Goal: Task Accomplishment & Management: Use online tool/utility

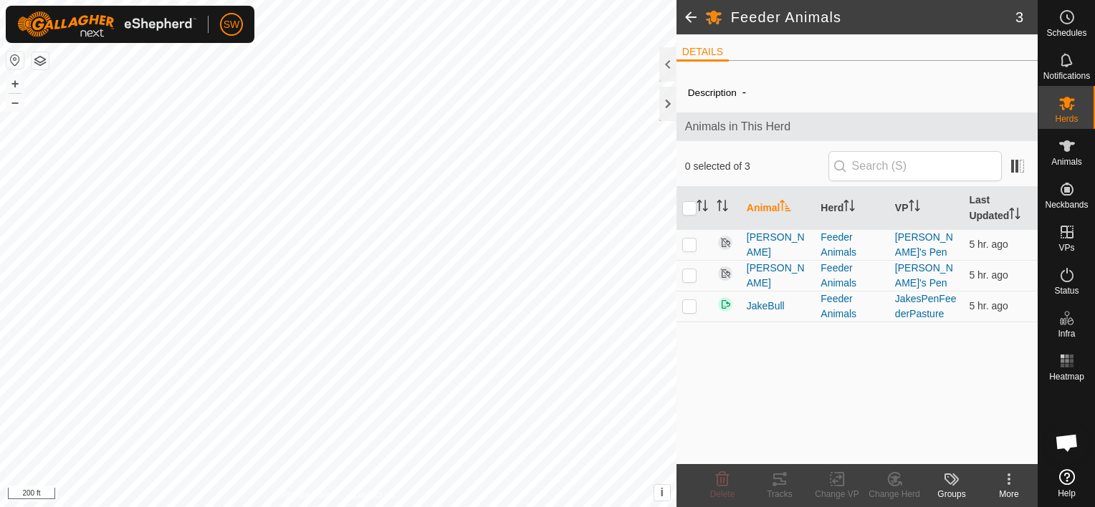
scroll to position [9172, 0]
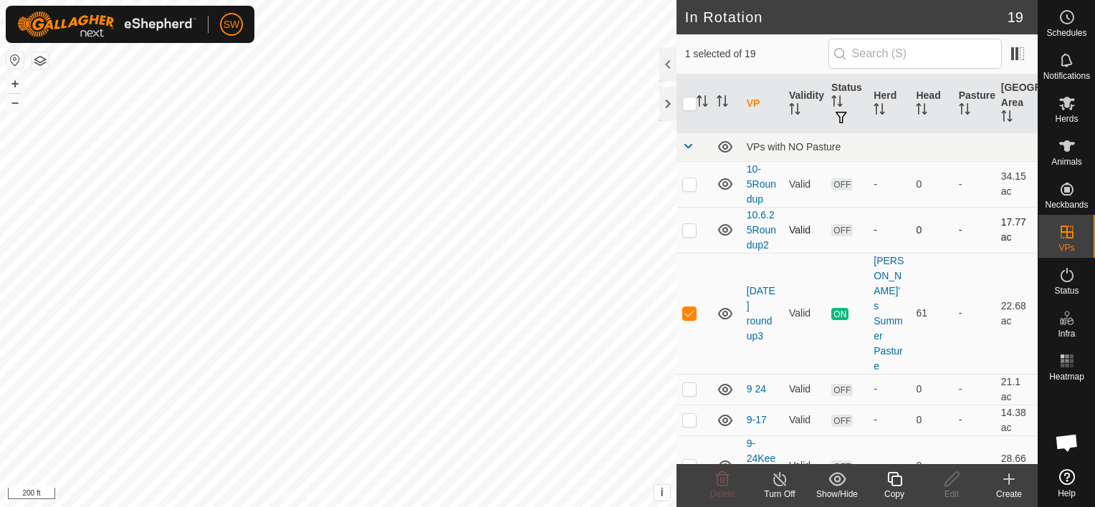
checkbox input "true"
checkbox input "false"
checkbox input "true"
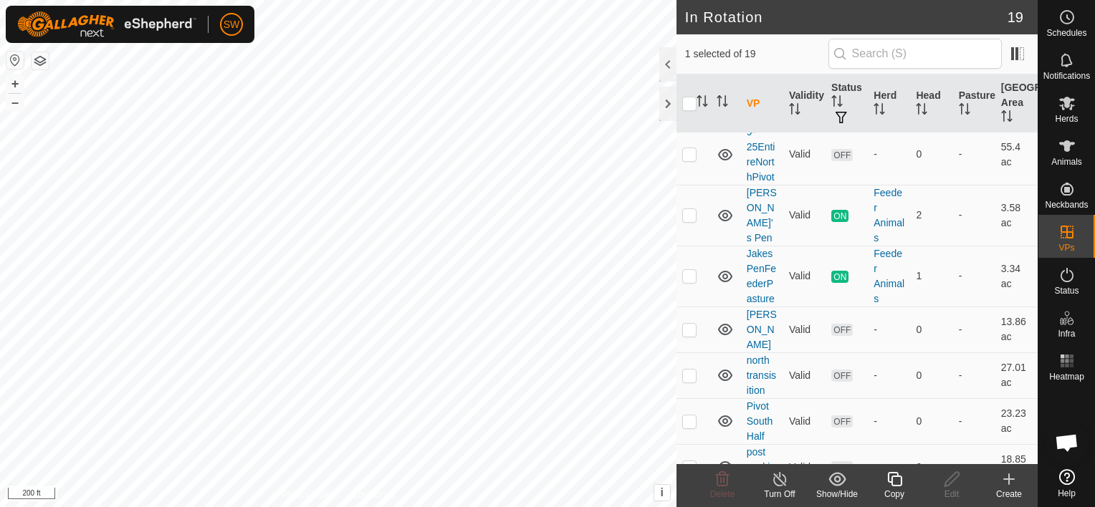
scroll to position [401, 0]
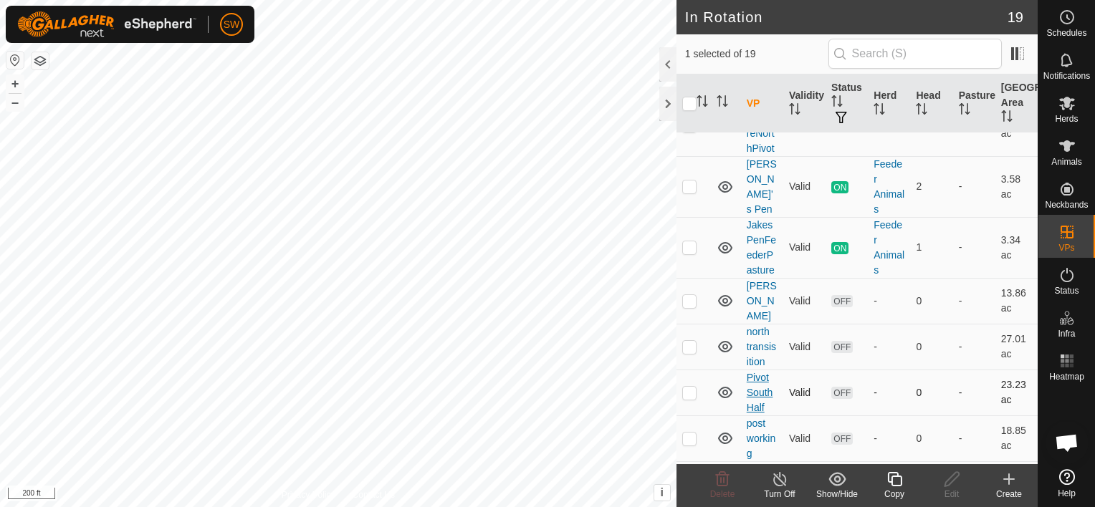
click at [757, 372] on link "Pivot South Half" at bounding box center [760, 393] width 27 height 42
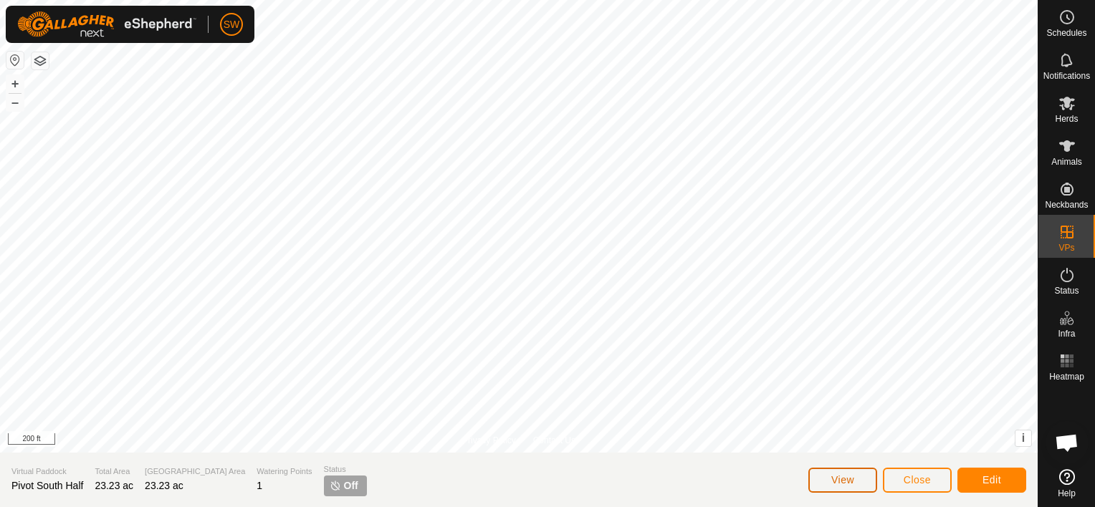
click at [849, 480] on span "View" at bounding box center [842, 479] width 23 height 11
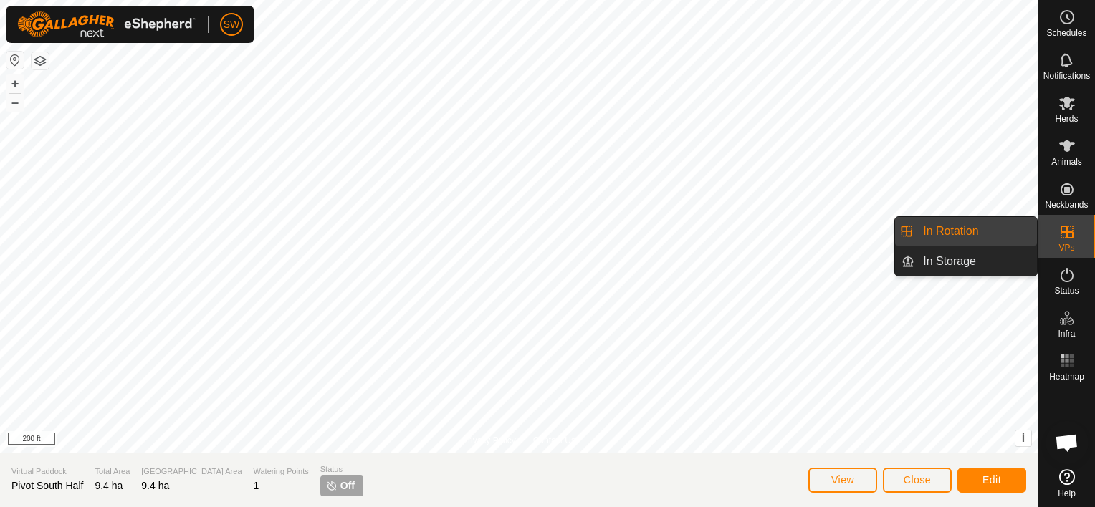
click at [990, 229] on link "In Rotation" at bounding box center [975, 231] width 123 height 29
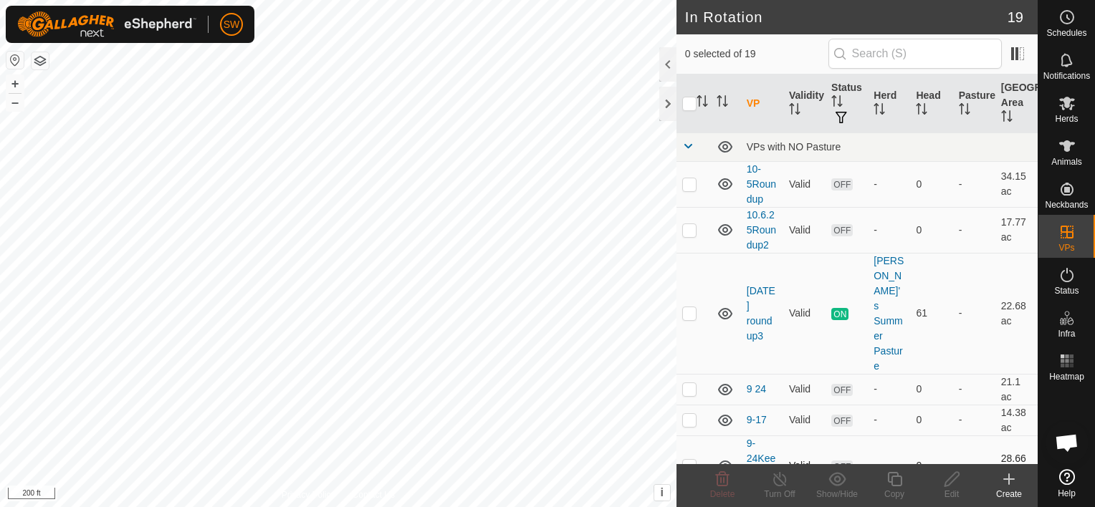
click at [687, 460] on p-checkbox at bounding box center [689, 465] width 14 height 11
checkbox input "true"
checkbox input "false"
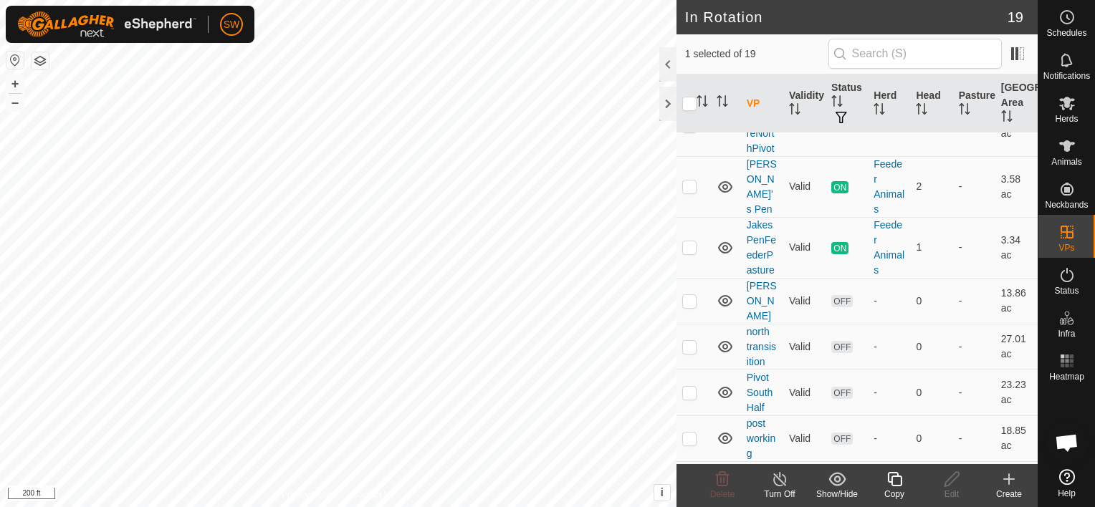
scroll to position [430, 0]
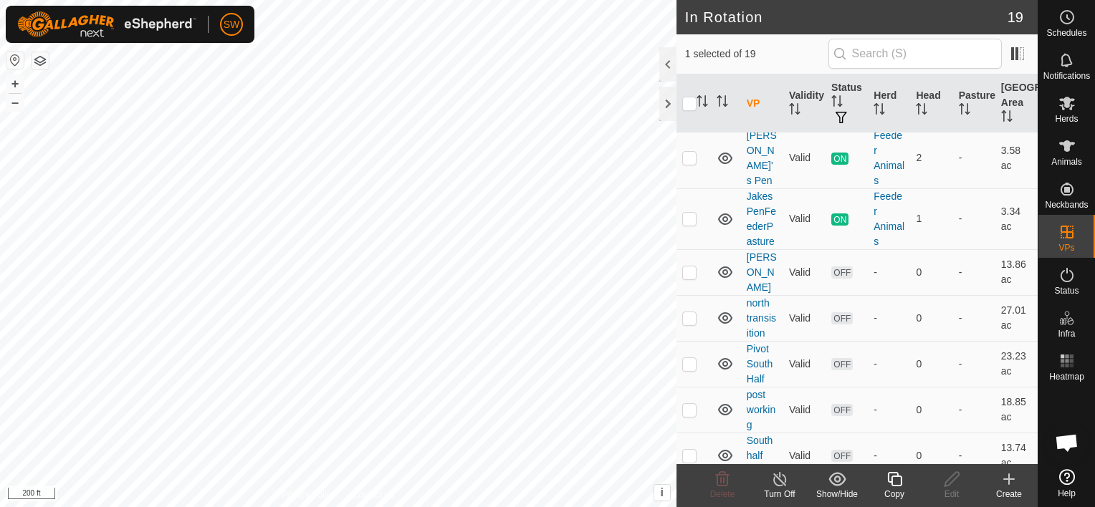
drag, startPoint x: 1021, startPoint y: 484, endPoint x: 1004, endPoint y: 477, distance: 18.4
click at [1004, 477] on create-svg-icon at bounding box center [1008, 479] width 57 height 17
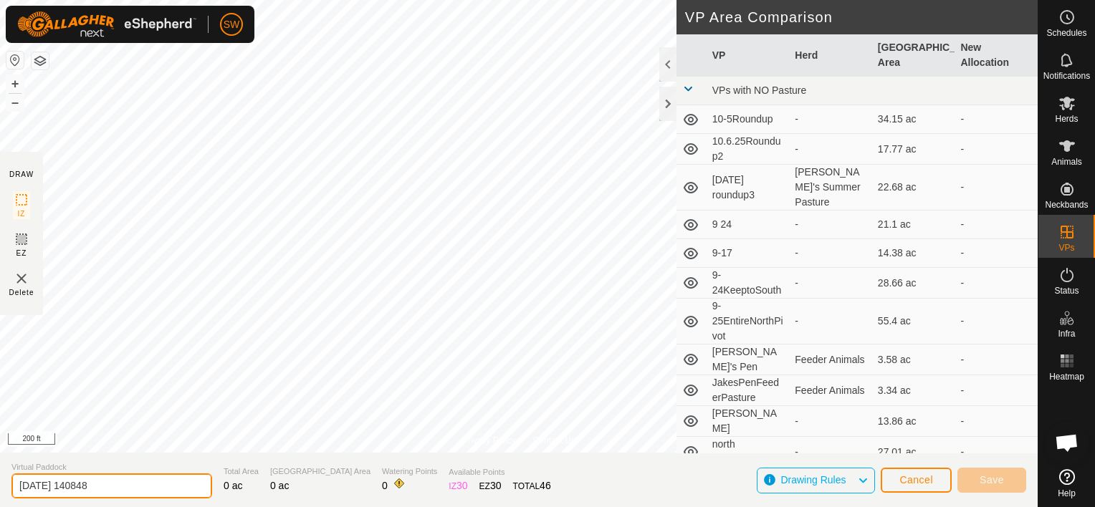
click at [150, 486] on input "2025-10-08 140848" at bounding box center [111, 486] width 201 height 25
type input "2"
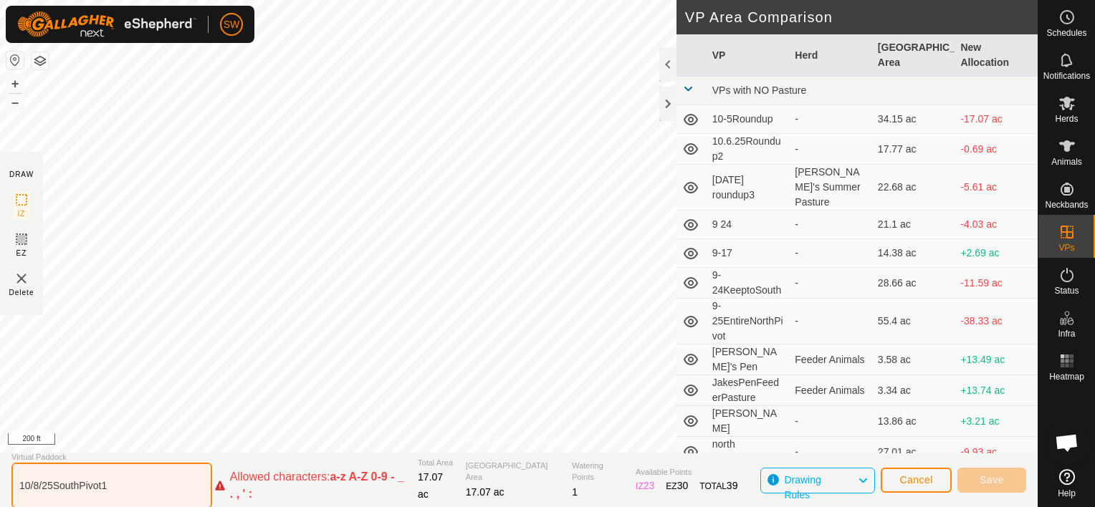
click at [123, 493] on input "10/8/25SouthPivot1" at bounding box center [111, 486] width 201 height 46
type input "1"
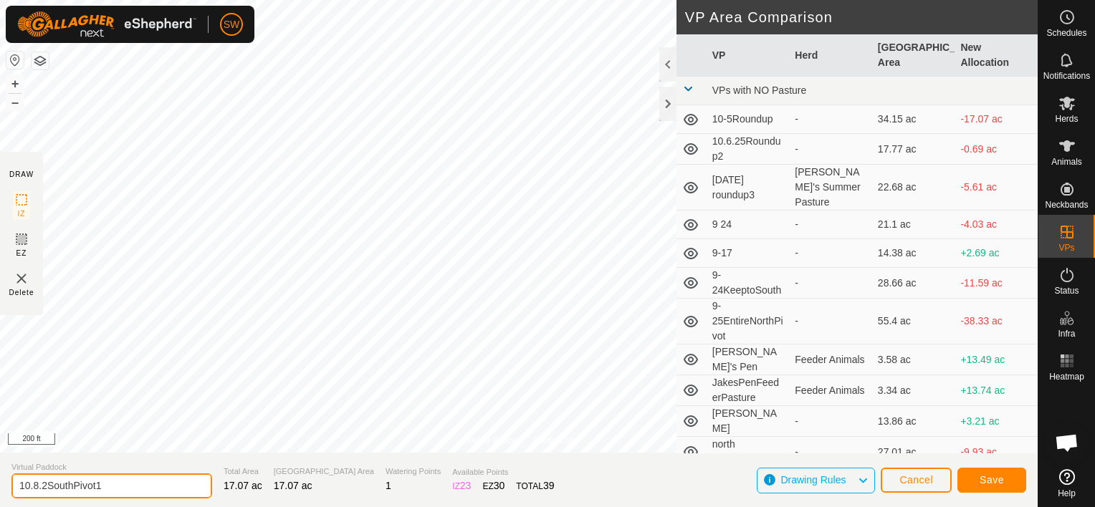
type input "10.8.2SouthPivot1"
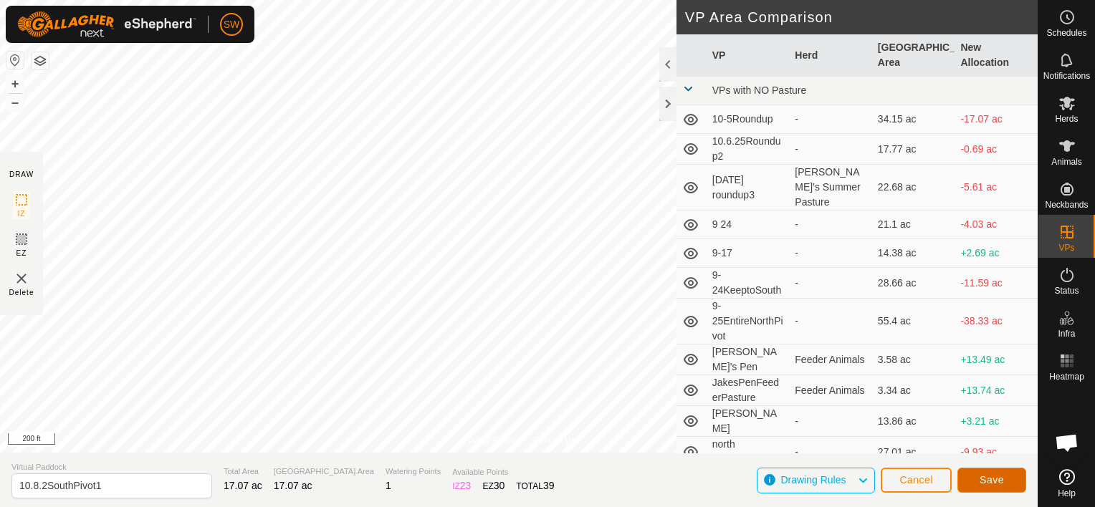
click at [1001, 477] on span "Save" at bounding box center [992, 479] width 24 height 11
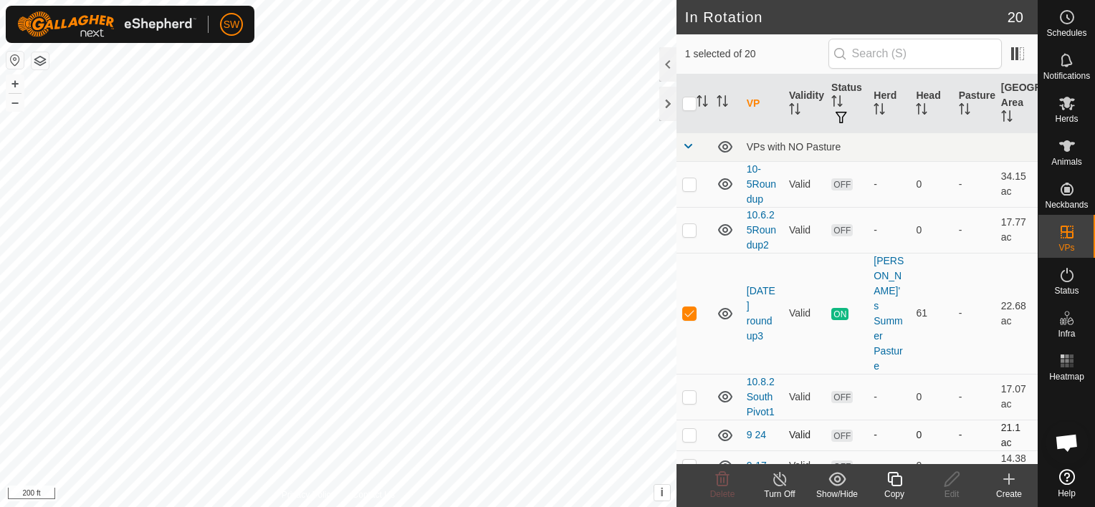
checkbox input "false"
checkbox input "true"
checkbox input "false"
checkbox input "true"
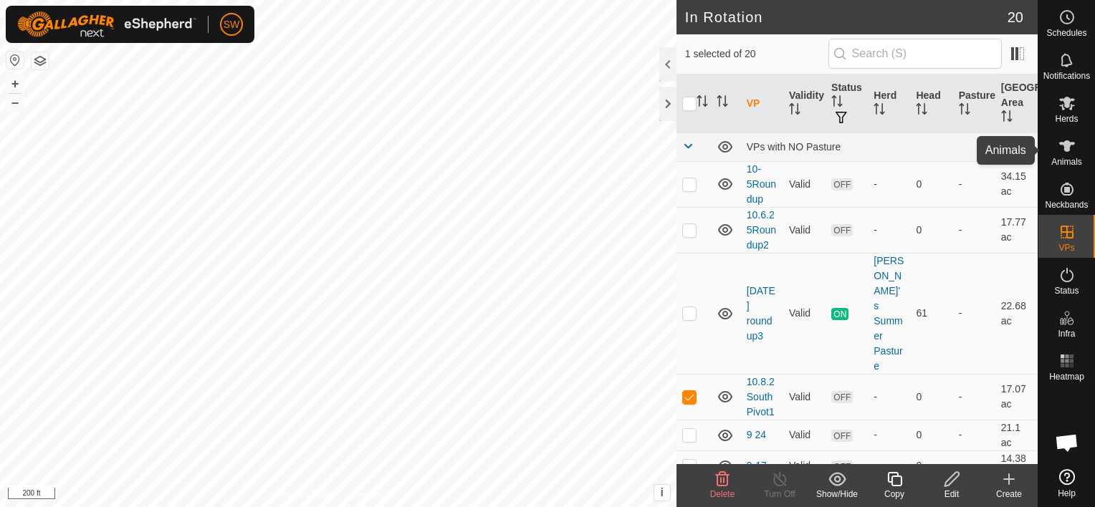
click at [1061, 143] on icon at bounding box center [1067, 145] width 16 height 11
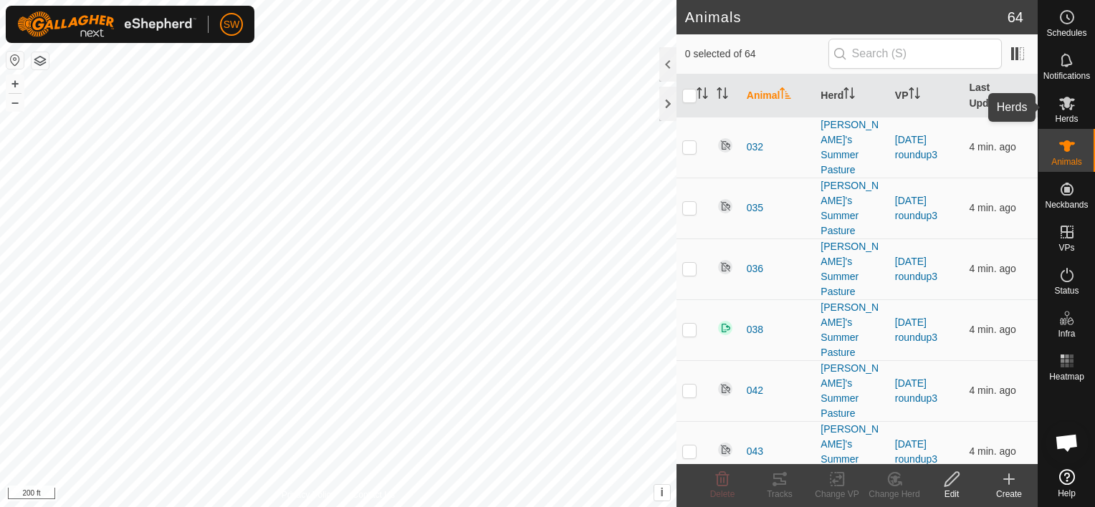
click at [1064, 111] on icon at bounding box center [1067, 103] width 17 height 17
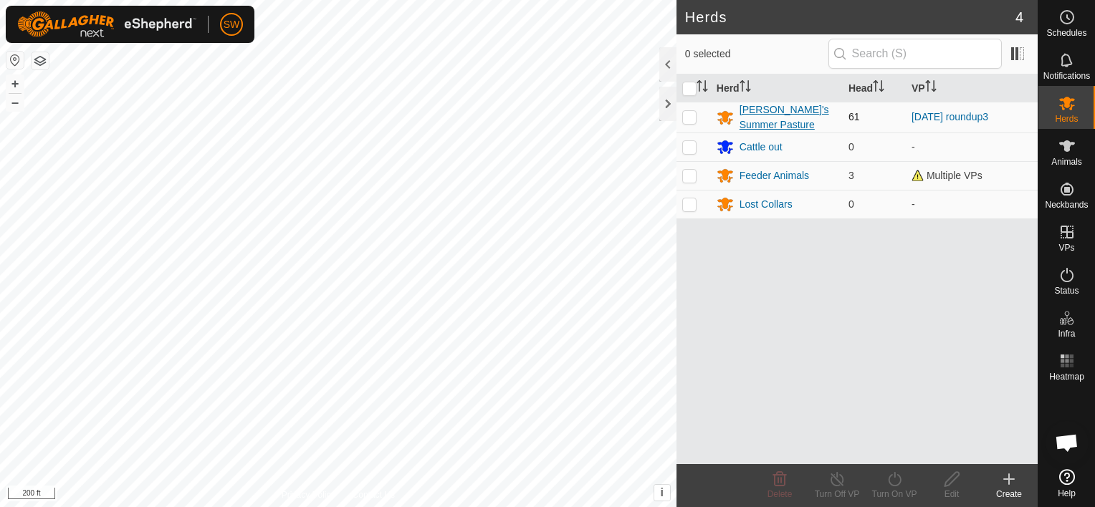
click at [757, 118] on div "[PERSON_NAME]'s Summer Pasture" at bounding box center [788, 117] width 97 height 30
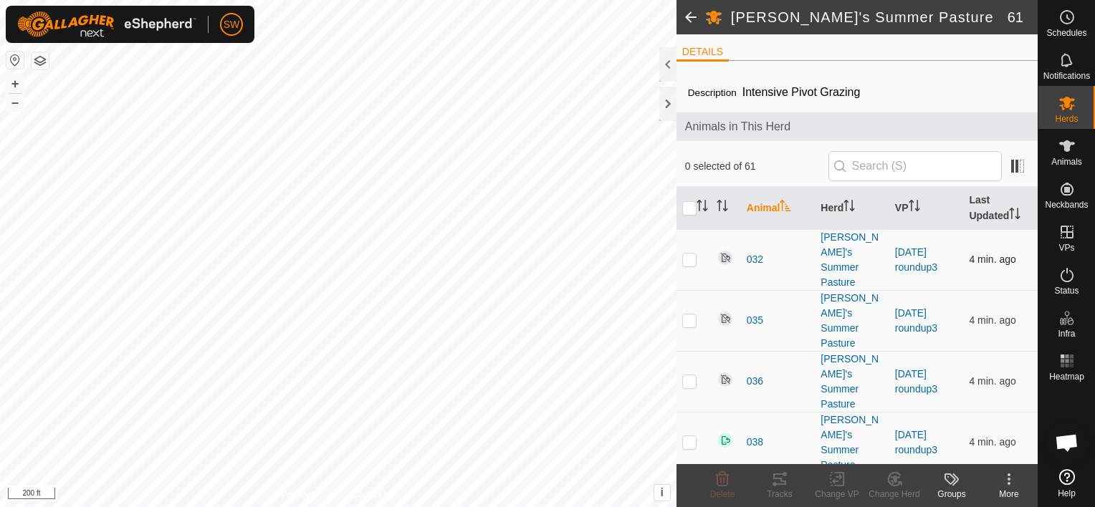
click at [687, 254] on p-checkbox at bounding box center [689, 259] width 14 height 11
checkbox input "true"
click at [693, 205] on input "checkbox" at bounding box center [689, 208] width 14 height 14
checkbox input "true"
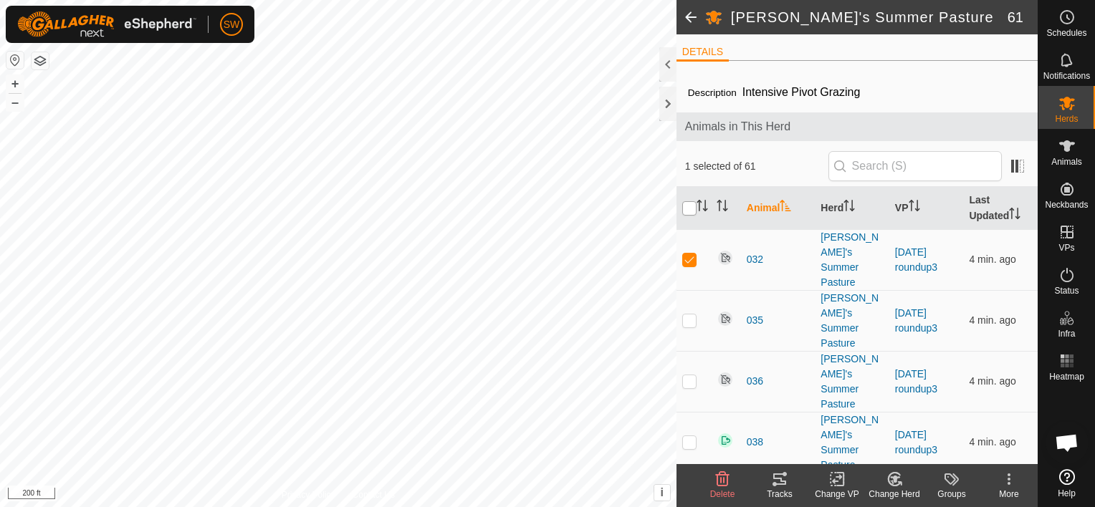
checkbox input "true"
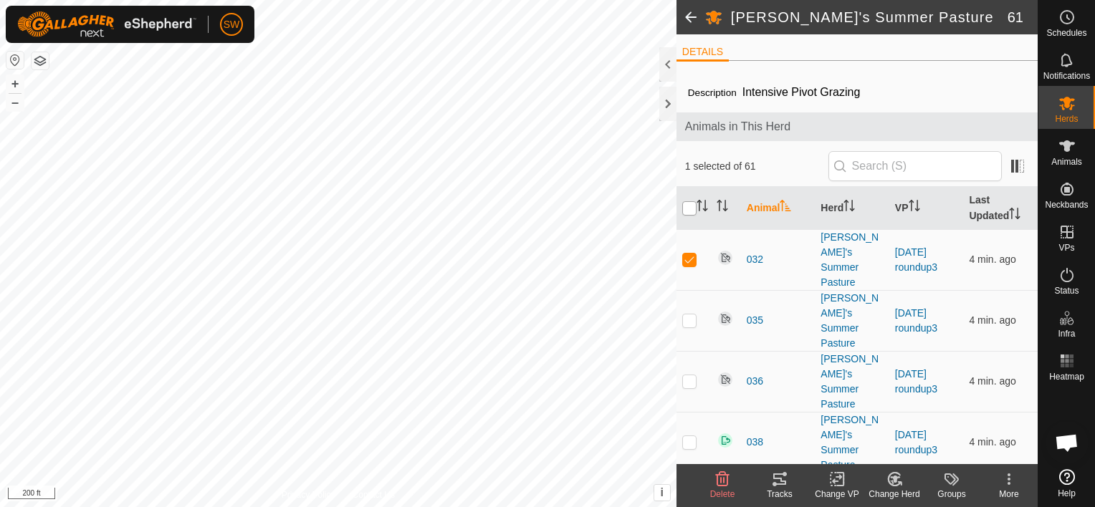
checkbox input "true"
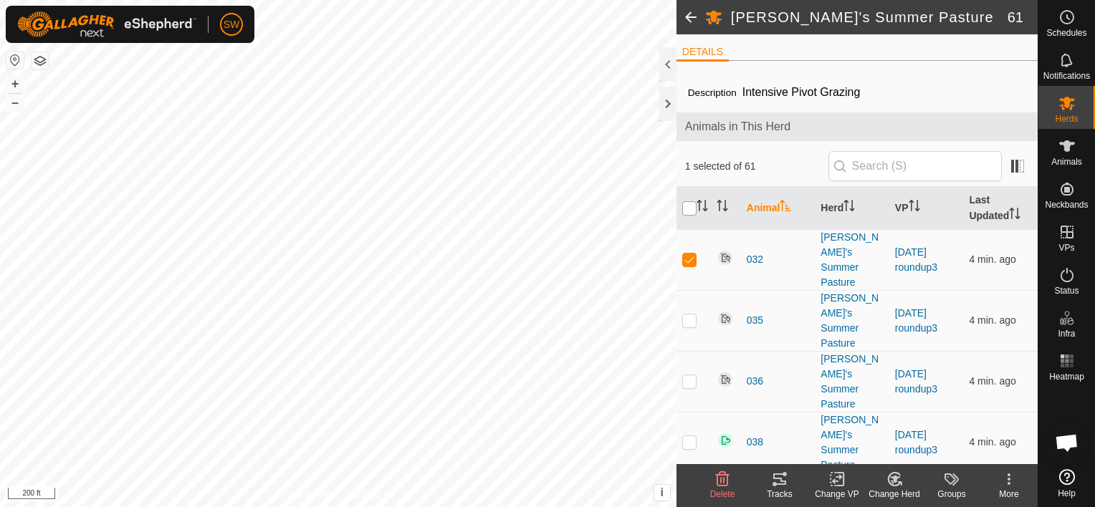
checkbox input "true"
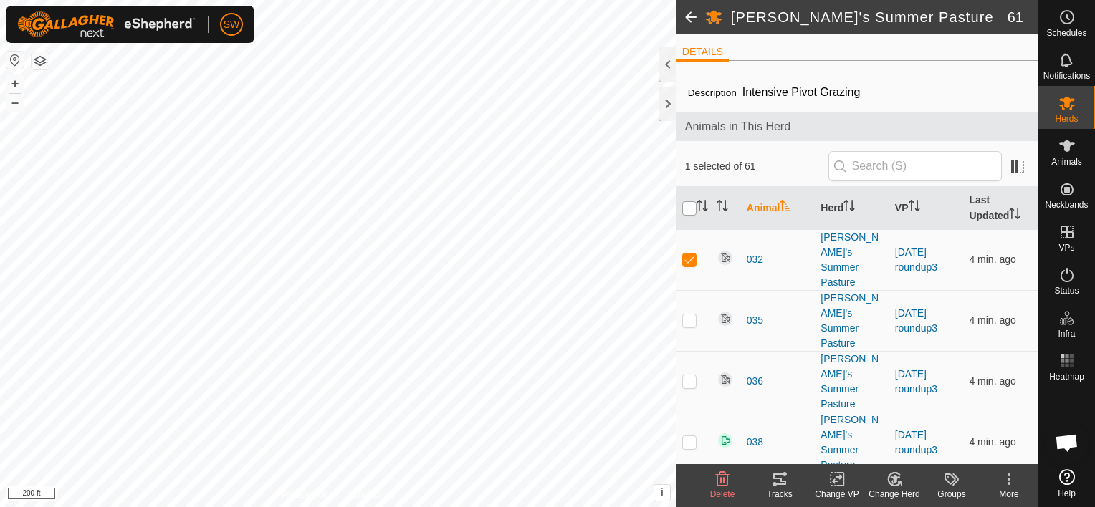
checkbox input "true"
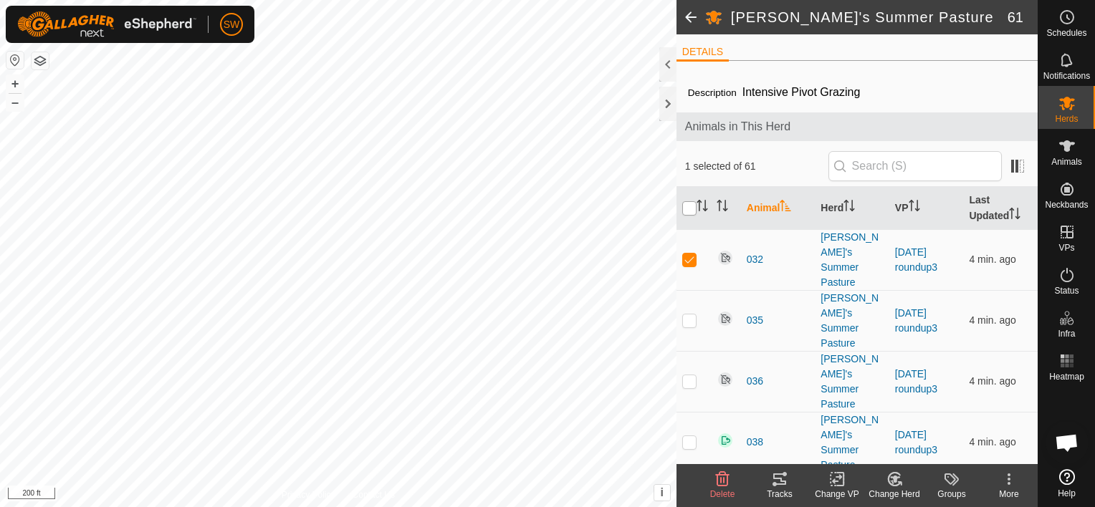
checkbox input "true"
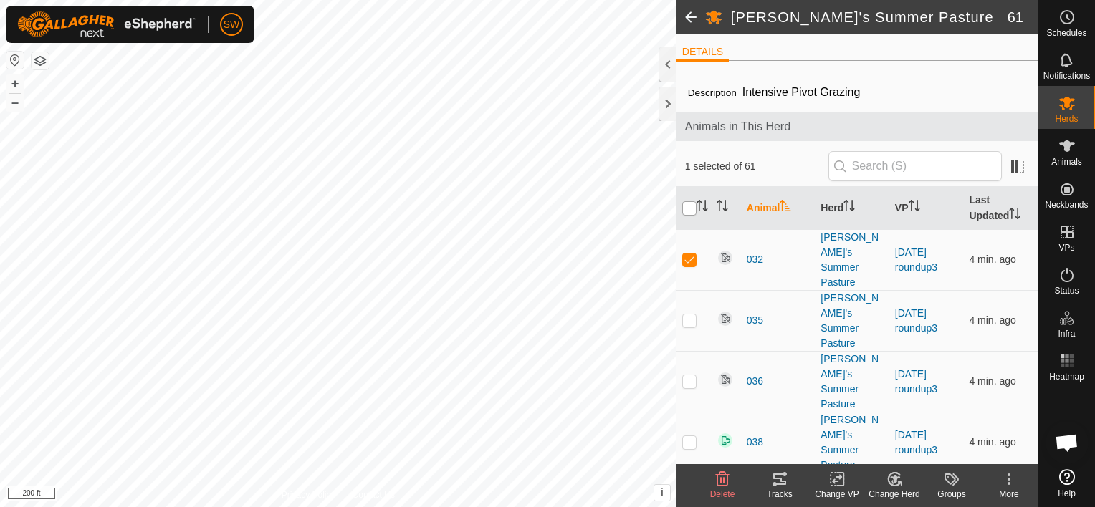
checkbox input "true"
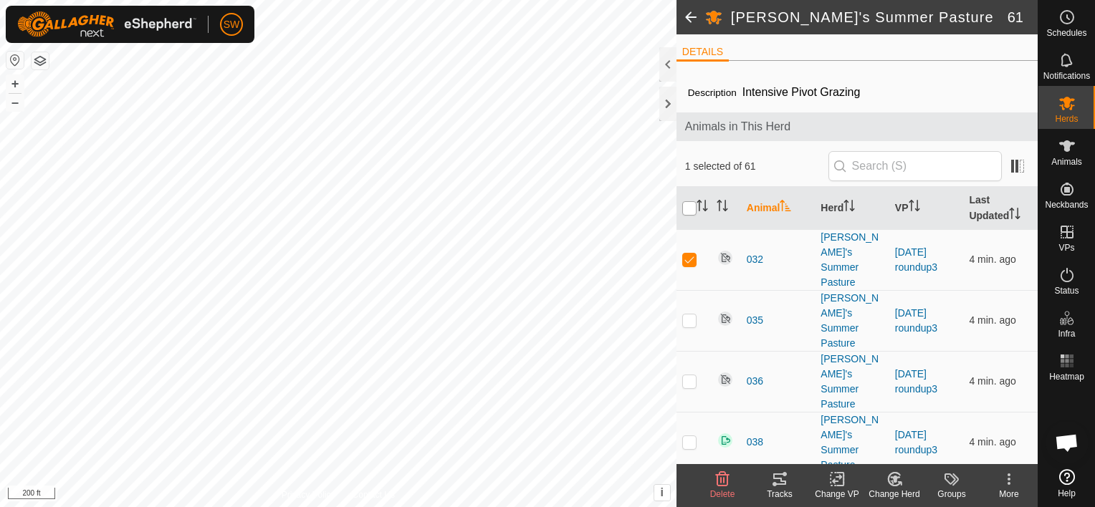
checkbox input "true"
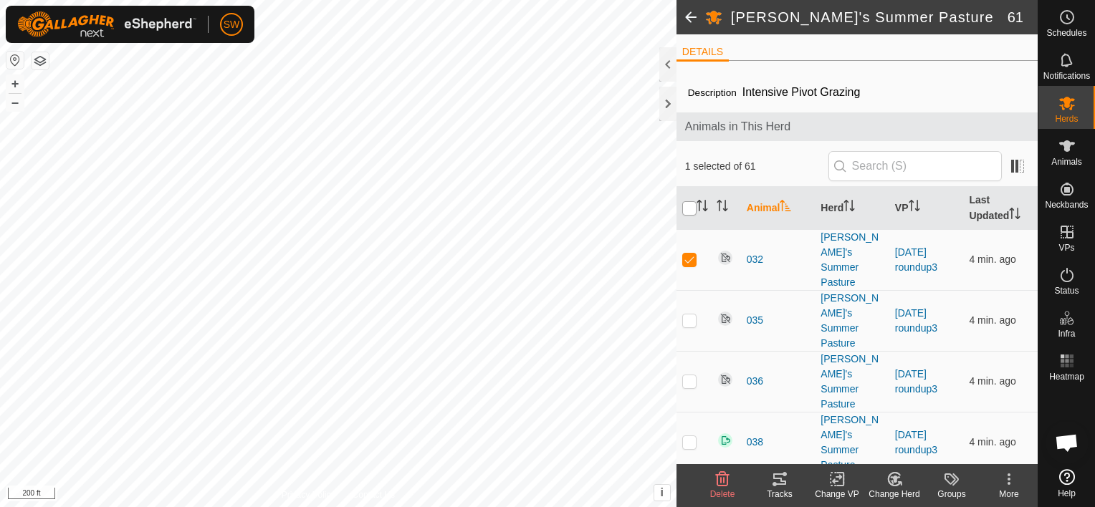
checkbox input "true"
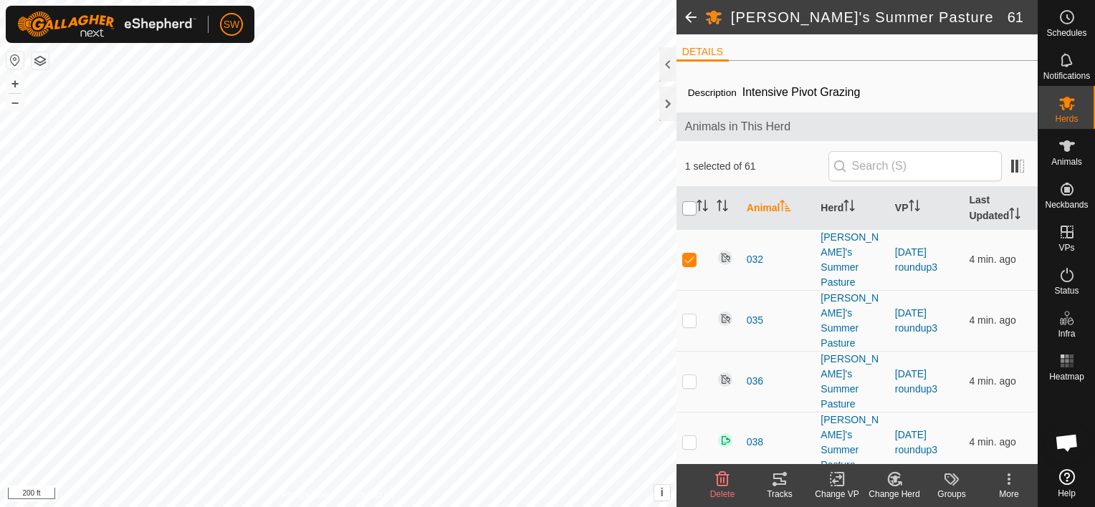
checkbox input "true"
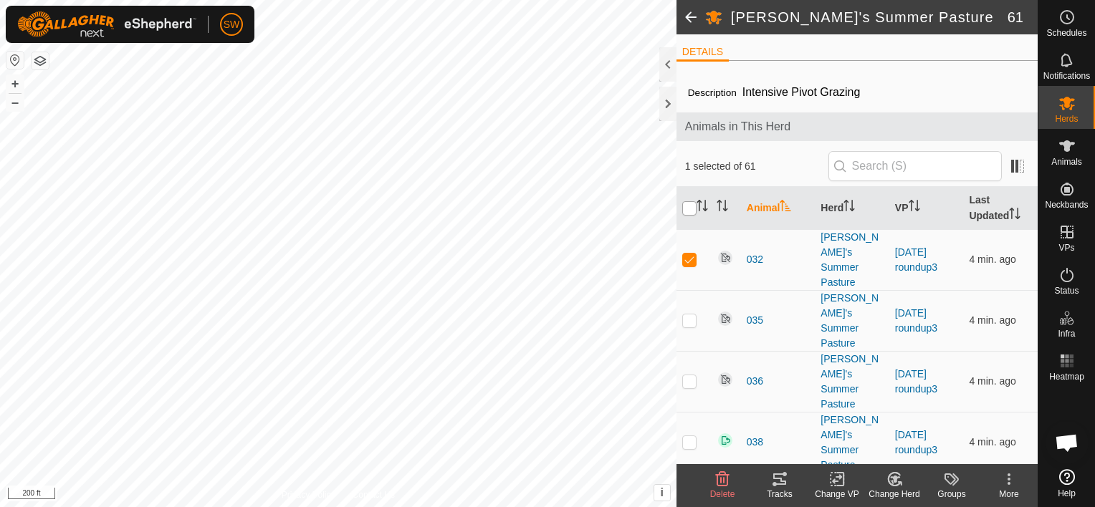
checkbox input "true"
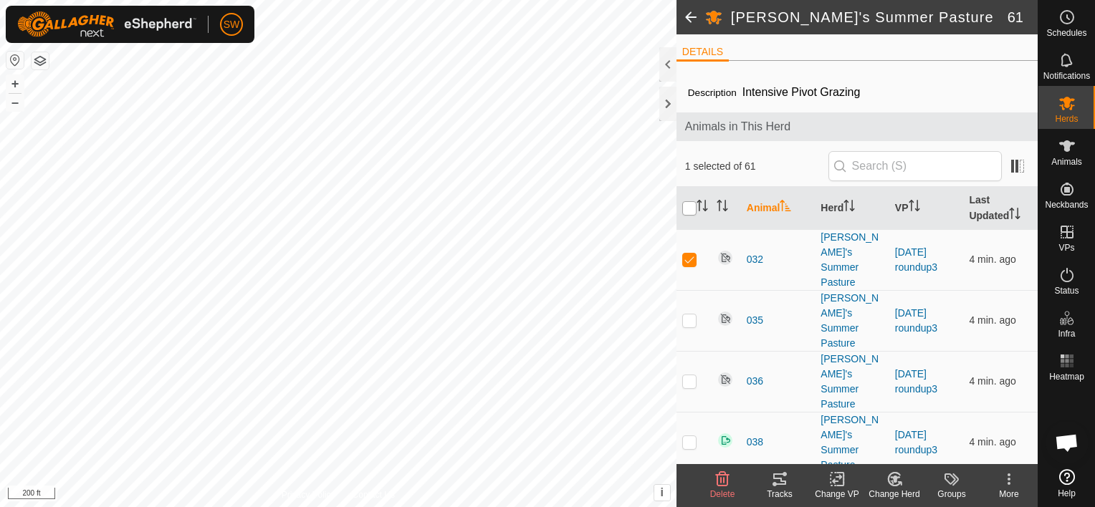
checkbox input "true"
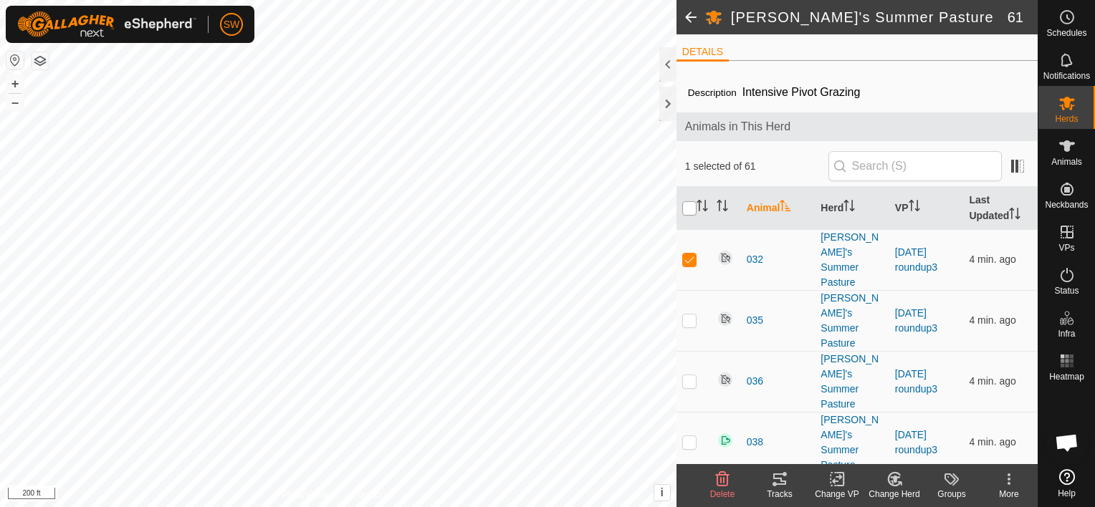
checkbox input "true"
click at [831, 474] on rect at bounding box center [837, 479] width 13 height 13
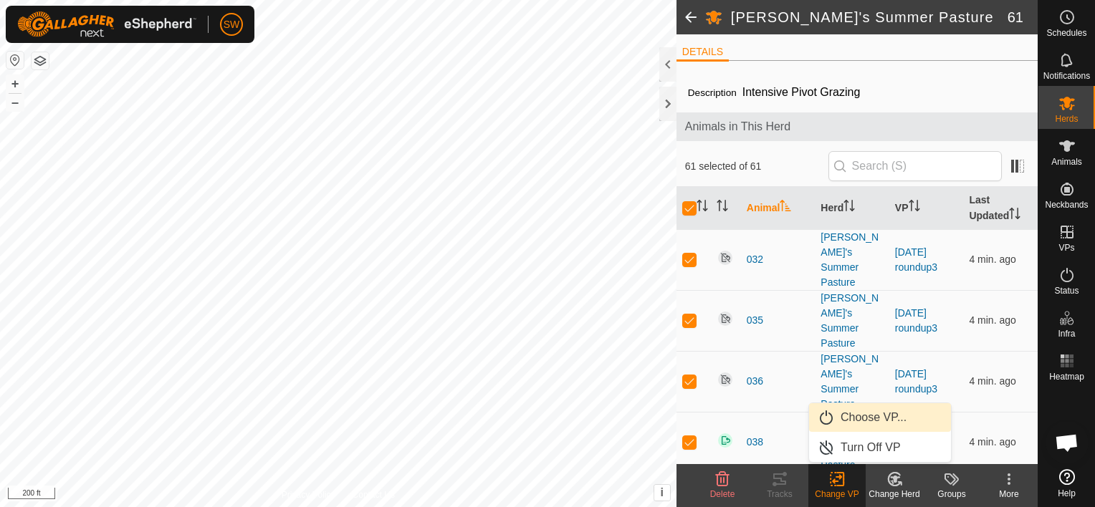
click at [851, 420] on link "Choose VP..." at bounding box center [880, 417] width 142 height 29
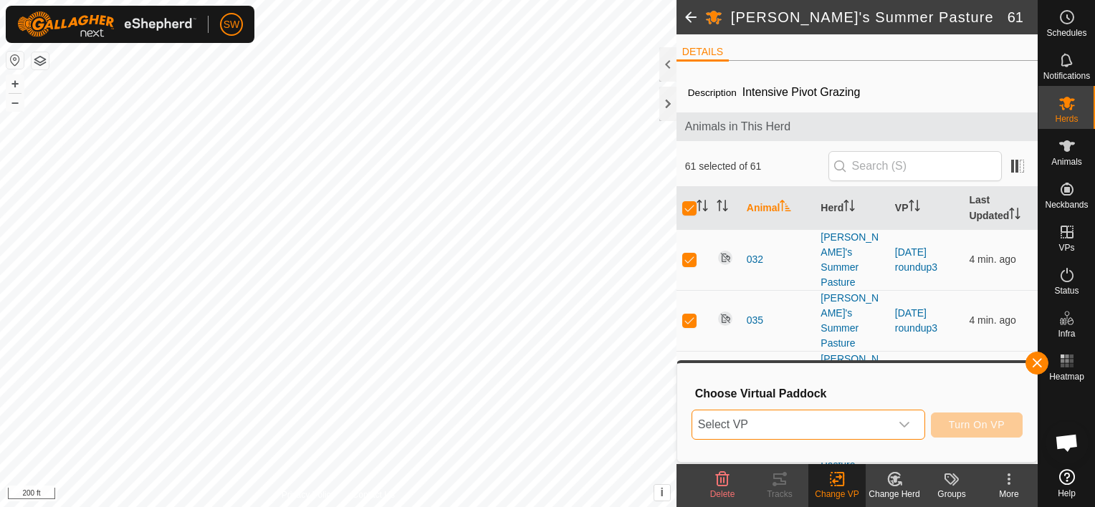
click at [851, 420] on span "Select VP" at bounding box center [791, 425] width 198 height 29
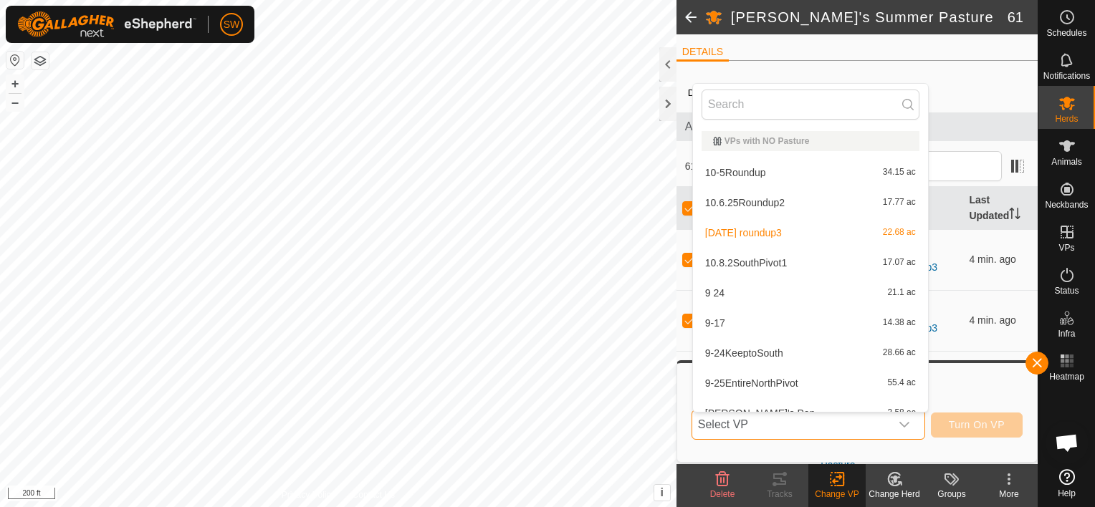
click at [851, 420] on span "Select VP" at bounding box center [791, 425] width 198 height 29
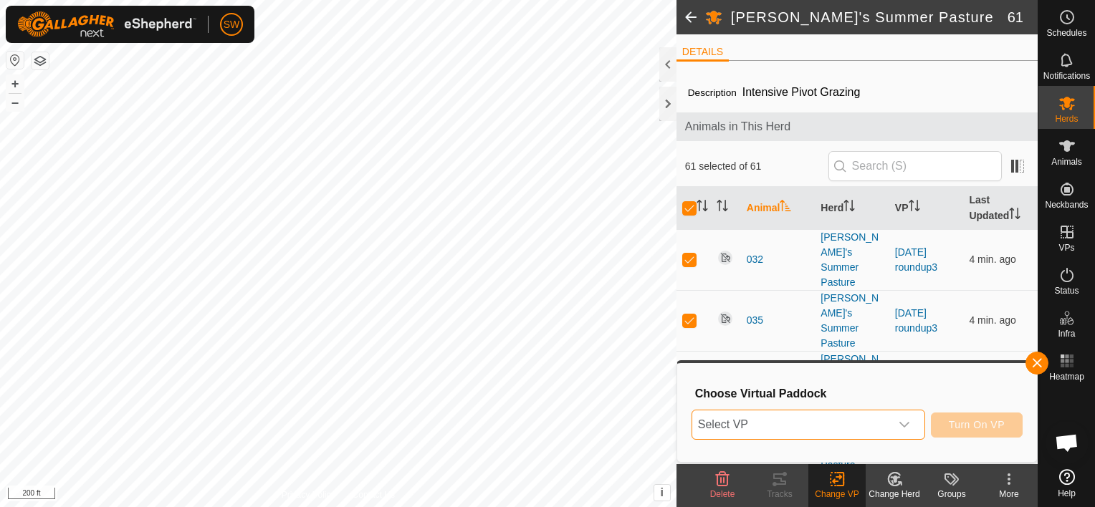
click at [851, 420] on span "Select VP" at bounding box center [791, 425] width 198 height 29
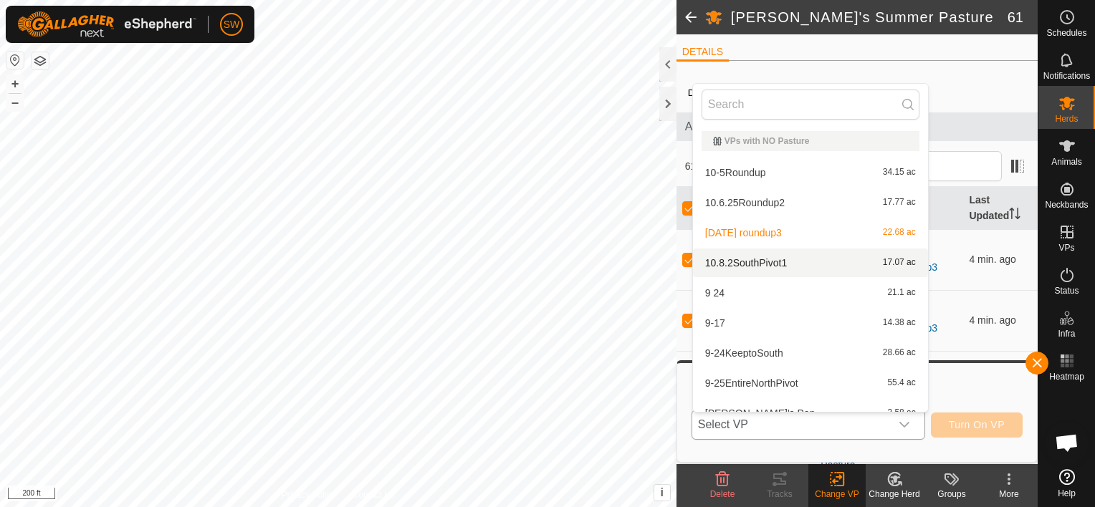
click at [812, 261] on li "10.8.2SouthPivot1 17.07 ac" at bounding box center [810, 263] width 235 height 29
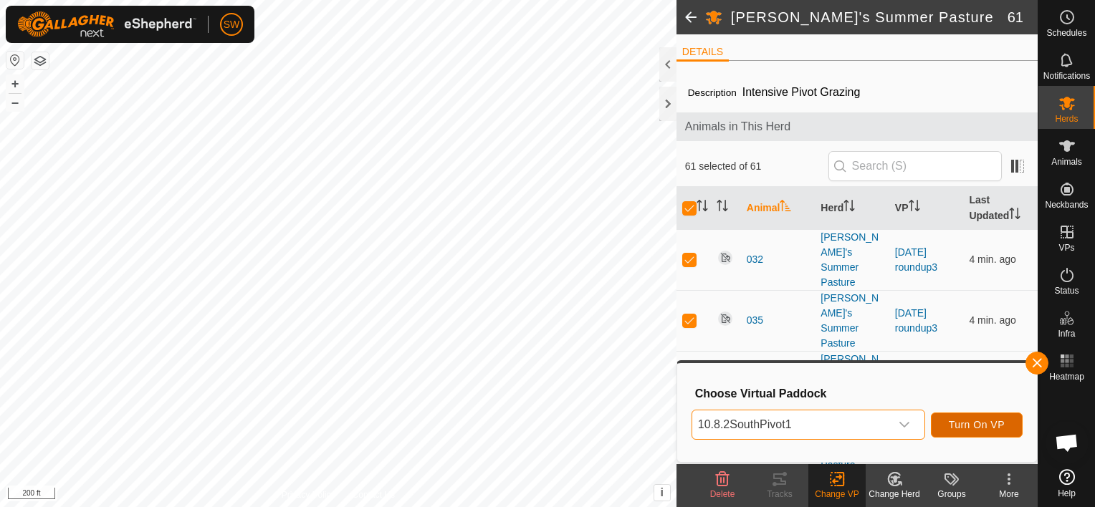
click at [955, 434] on button "Turn On VP" at bounding box center [977, 425] width 92 height 25
